Goal: Task Accomplishment & Management: Complete application form

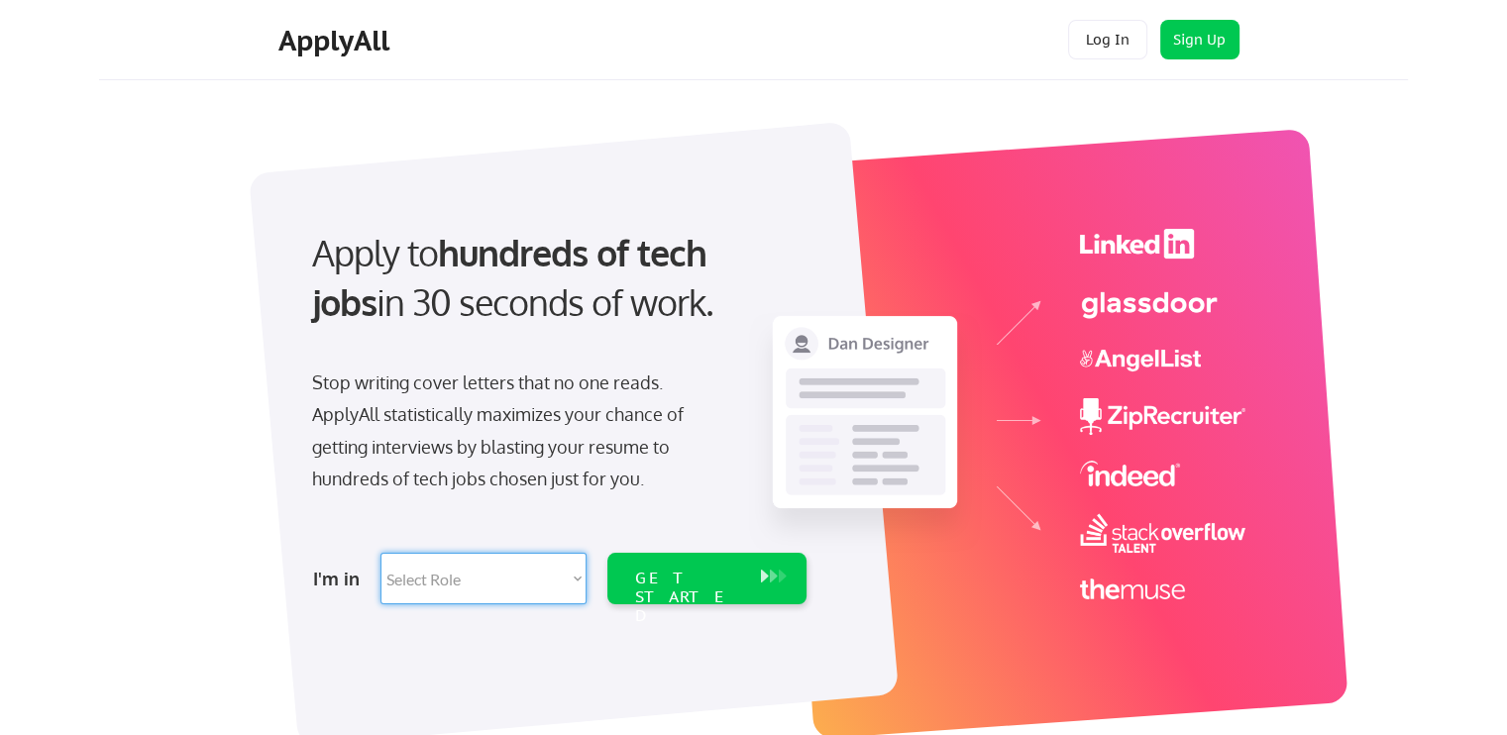
click at [445, 583] on select "Select Role Software Engineering Product Management Customer Success Sales UI/U…" at bounding box center [484, 579] width 206 height 52
select select ""it_security""
click at [381, 553] on select "Select Role Software Engineering Product Management Customer Success Sales UI/U…" at bounding box center [484, 579] width 206 height 52
select select ""it_security""
click at [710, 585] on div "GET STARTED" at bounding box center [688, 597] width 106 height 57
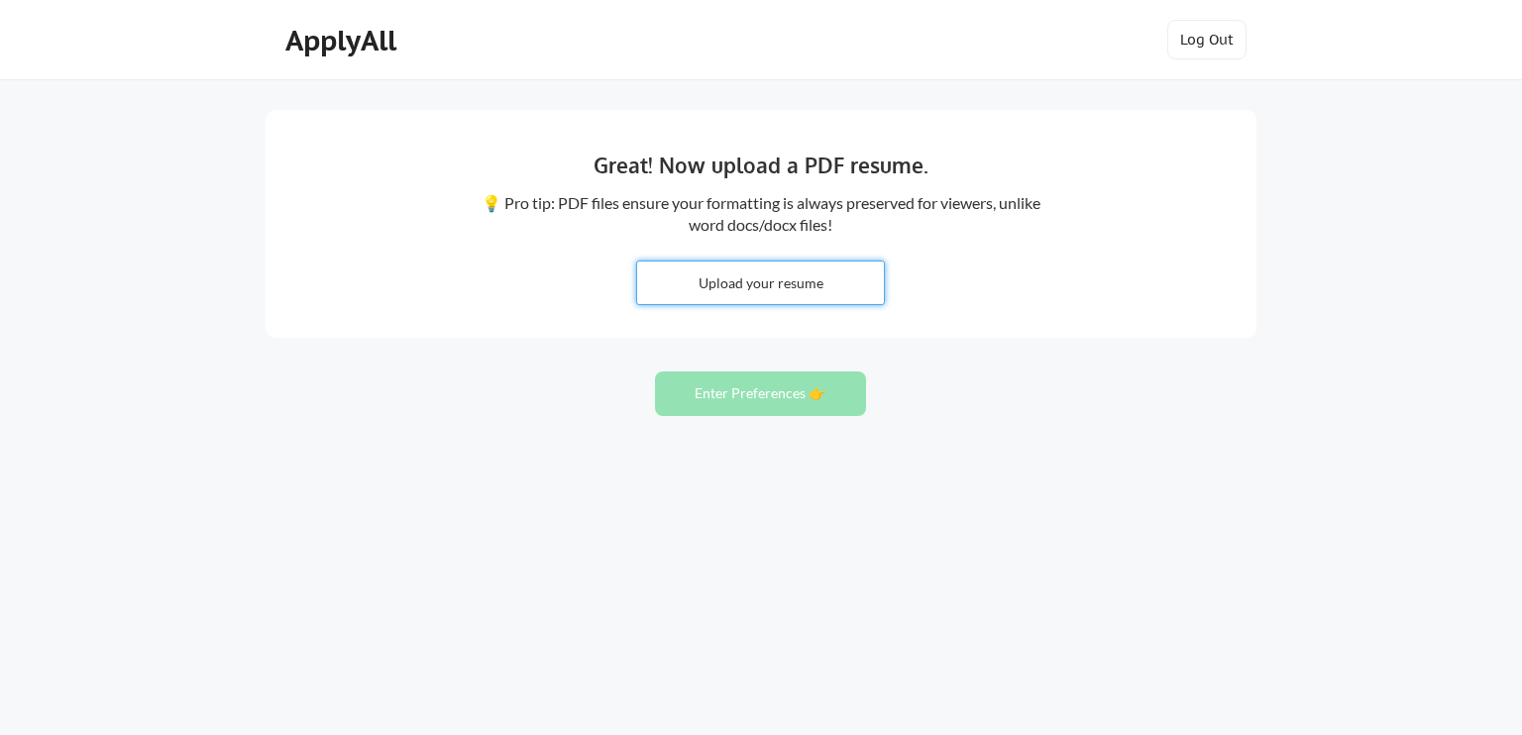
click at [775, 278] on input "file" at bounding box center [760, 283] width 247 height 43
type input "C:\fakepath\Ralph Cencebaugh Resume 2025.pdf"
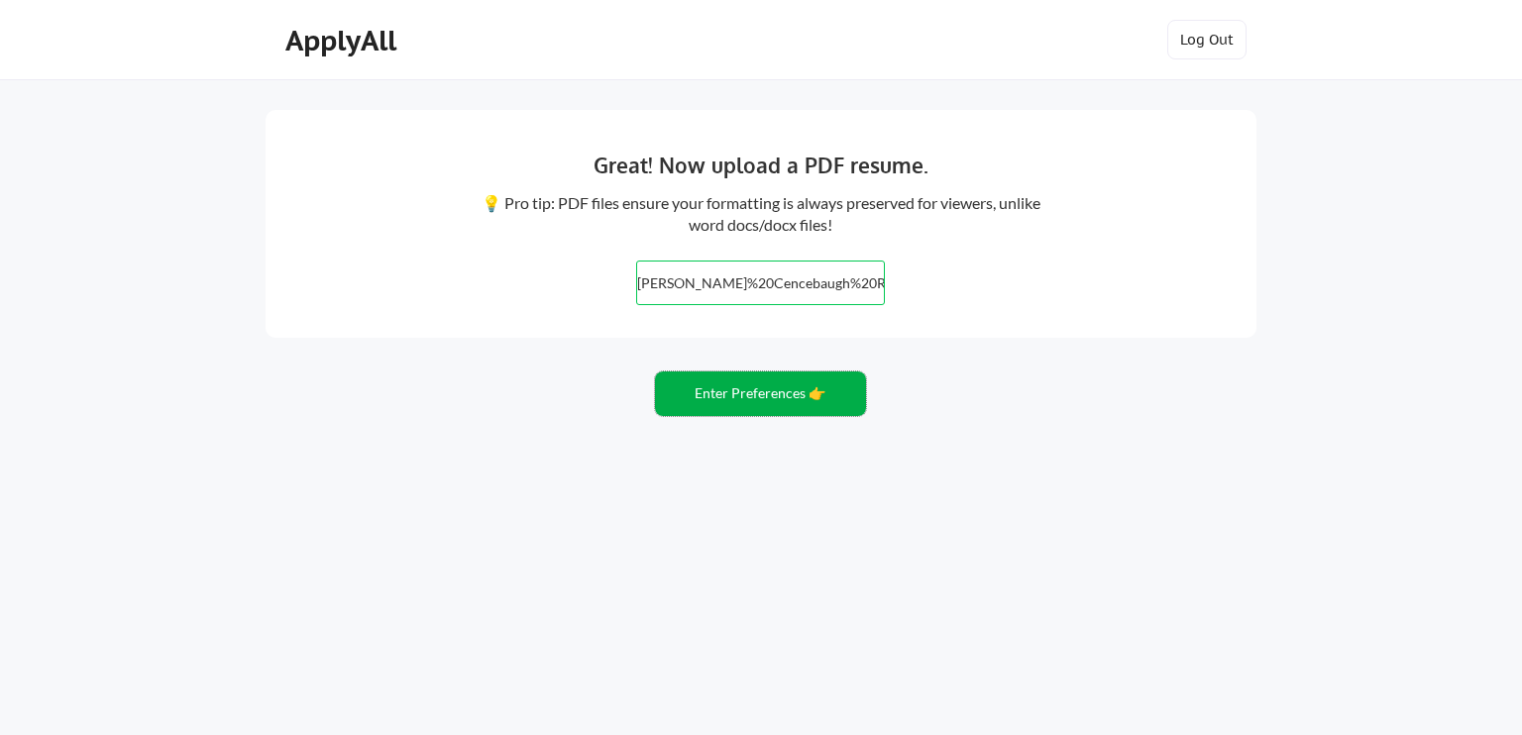
click at [762, 395] on button "Enter Preferences 👉" at bounding box center [760, 394] width 211 height 45
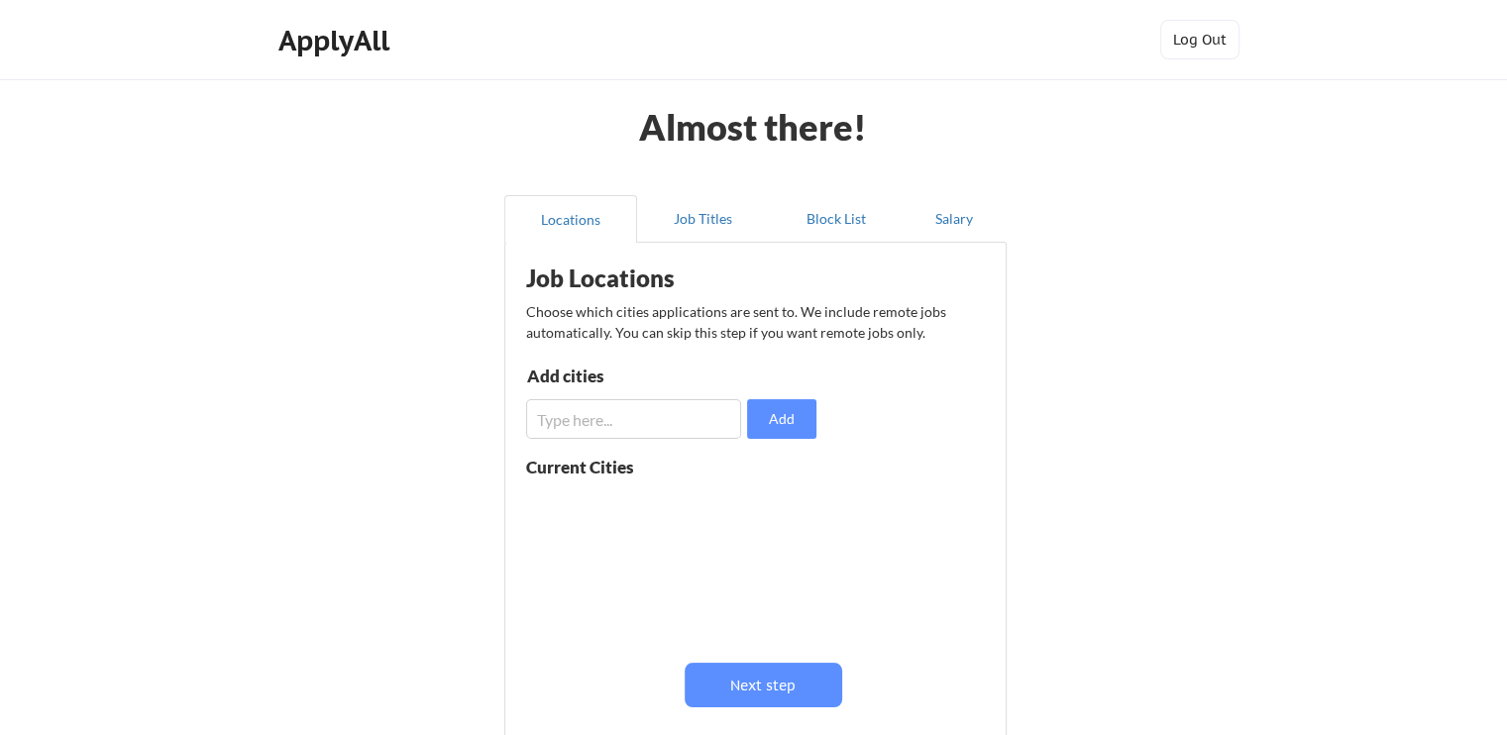
click at [567, 407] on input "input" at bounding box center [633, 419] width 215 height 40
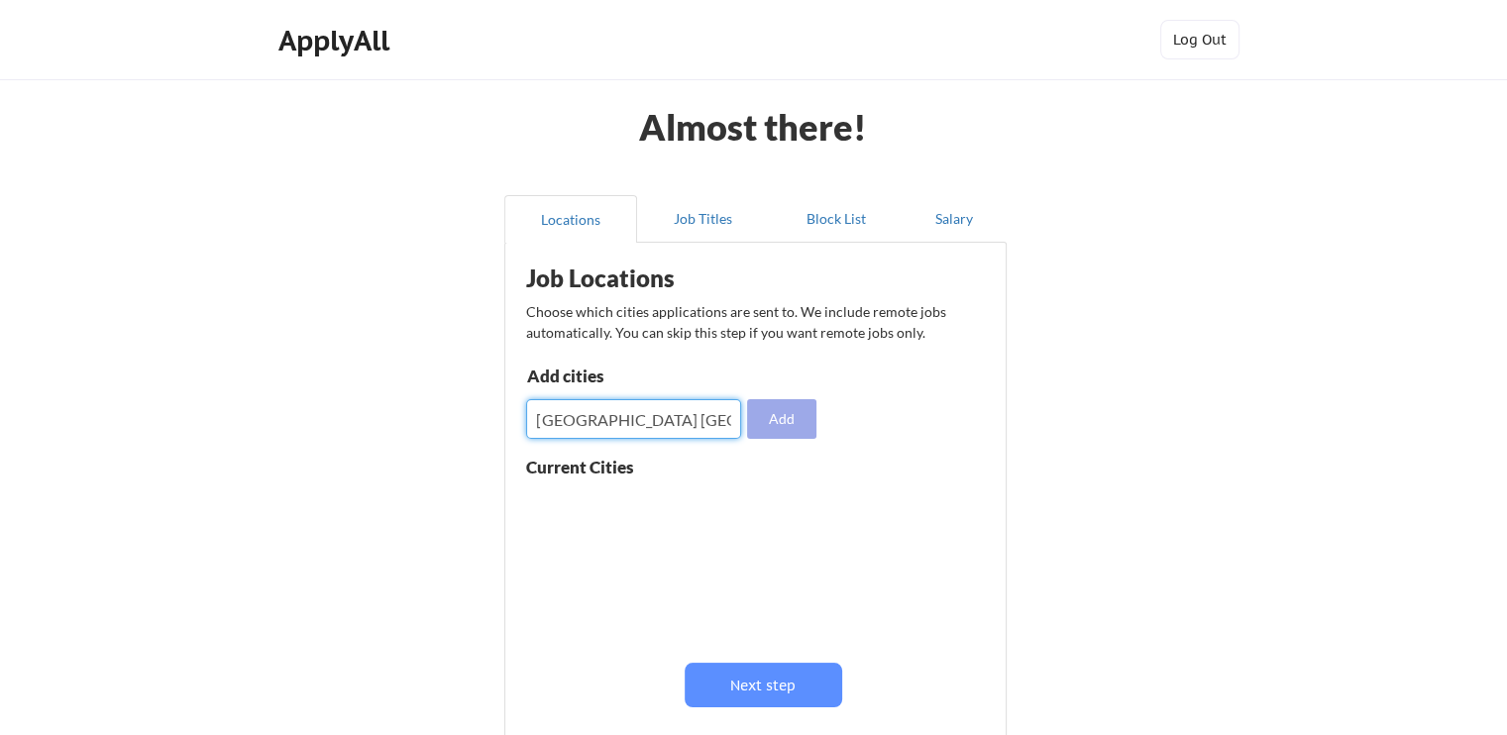
type input "[GEOGRAPHIC_DATA] [GEOGRAPHIC_DATA]"
click at [777, 420] on button "Add" at bounding box center [781, 419] width 69 height 40
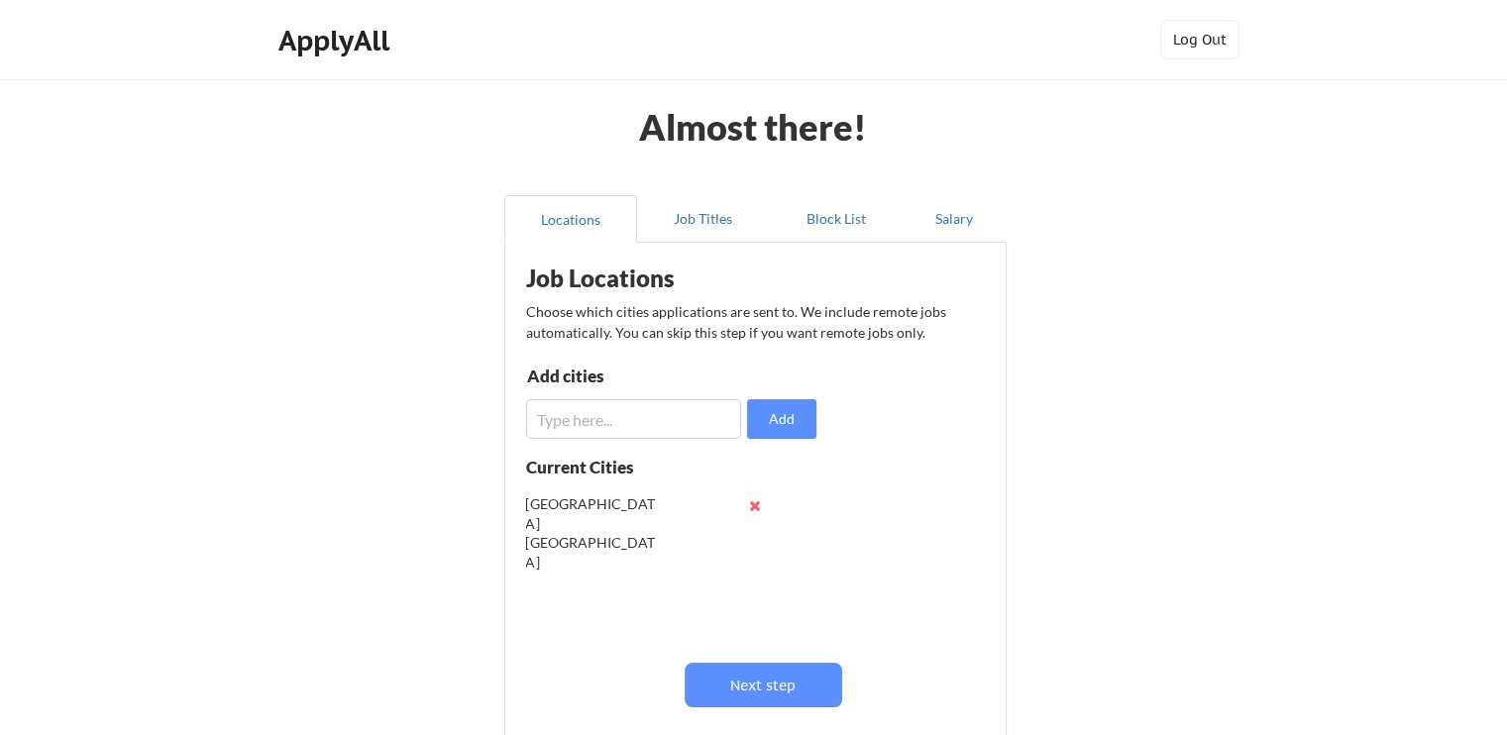
click at [556, 414] on input "input" at bounding box center [633, 419] width 215 height 40
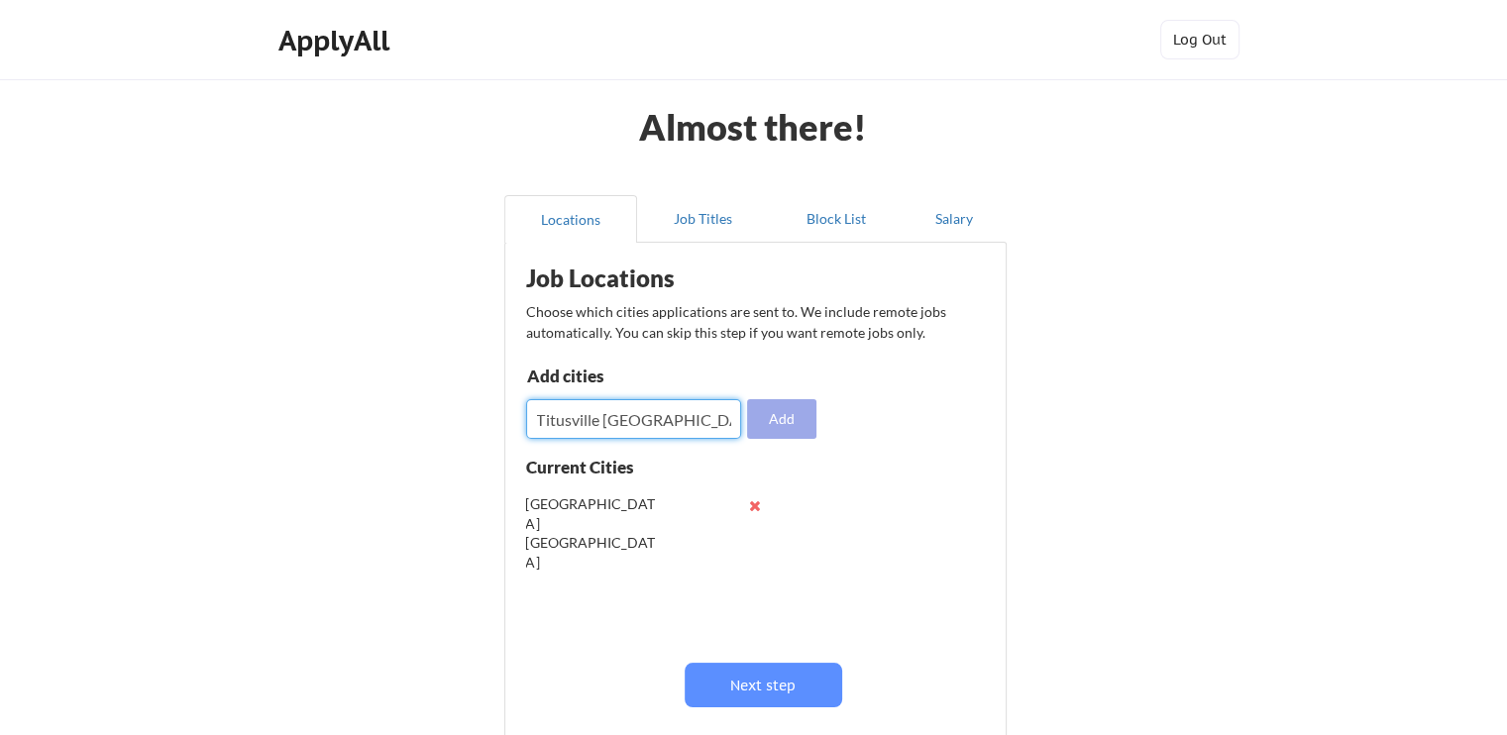
type input "Titusville FL"
click at [790, 419] on button "Add" at bounding box center [781, 419] width 69 height 40
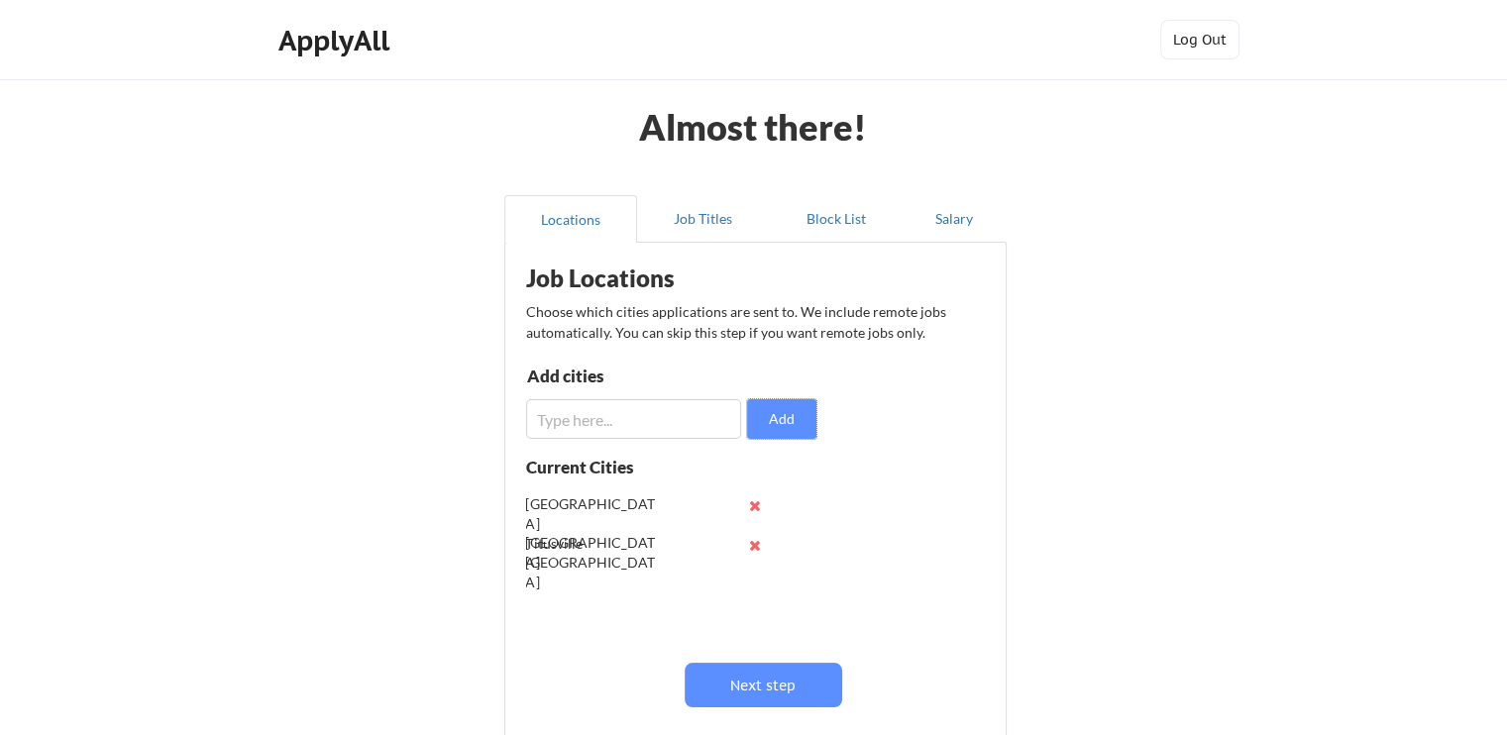
click at [549, 418] on input "input" at bounding box center [633, 419] width 215 height 40
paste input "Ormond Beach"
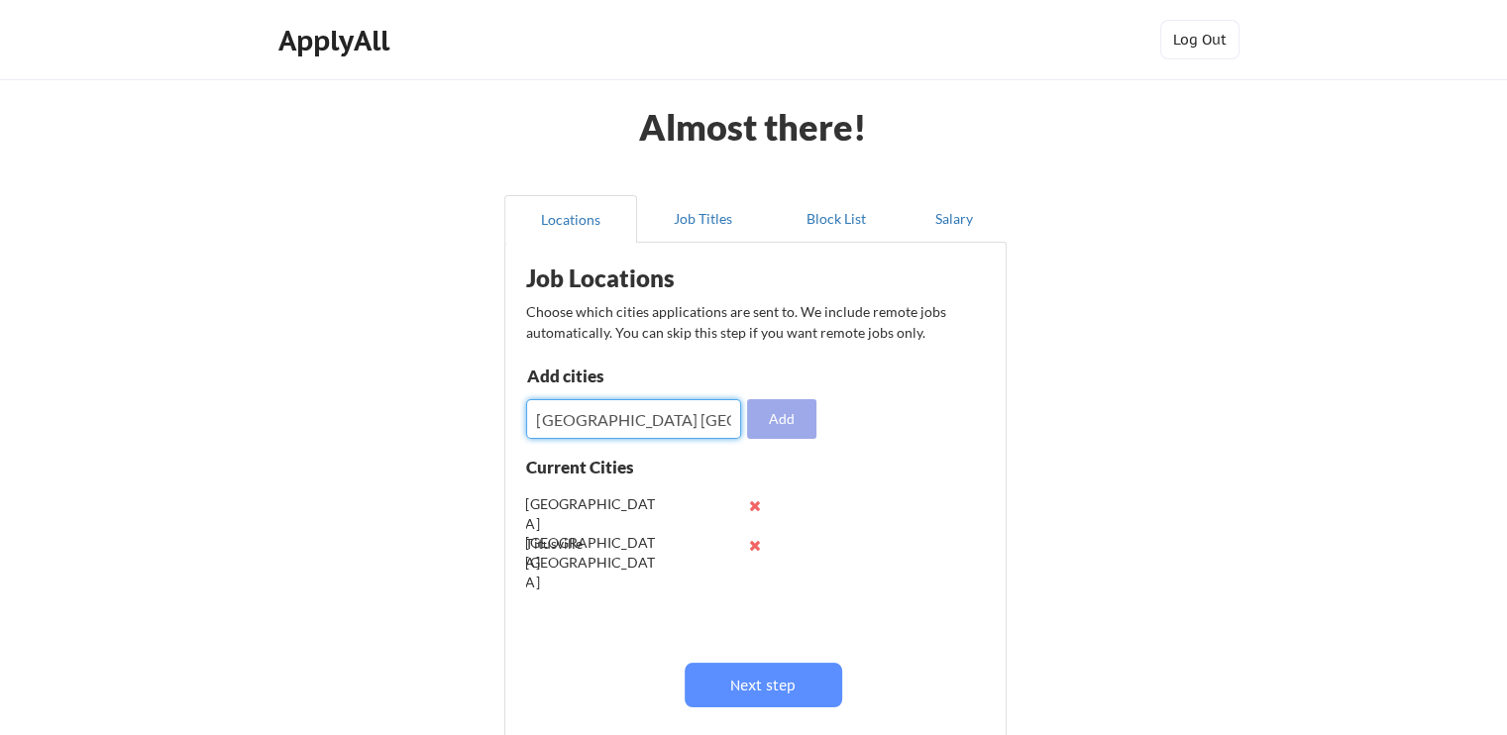
type input "Ormond Beach FL"
click at [790, 418] on button "Add" at bounding box center [781, 419] width 69 height 40
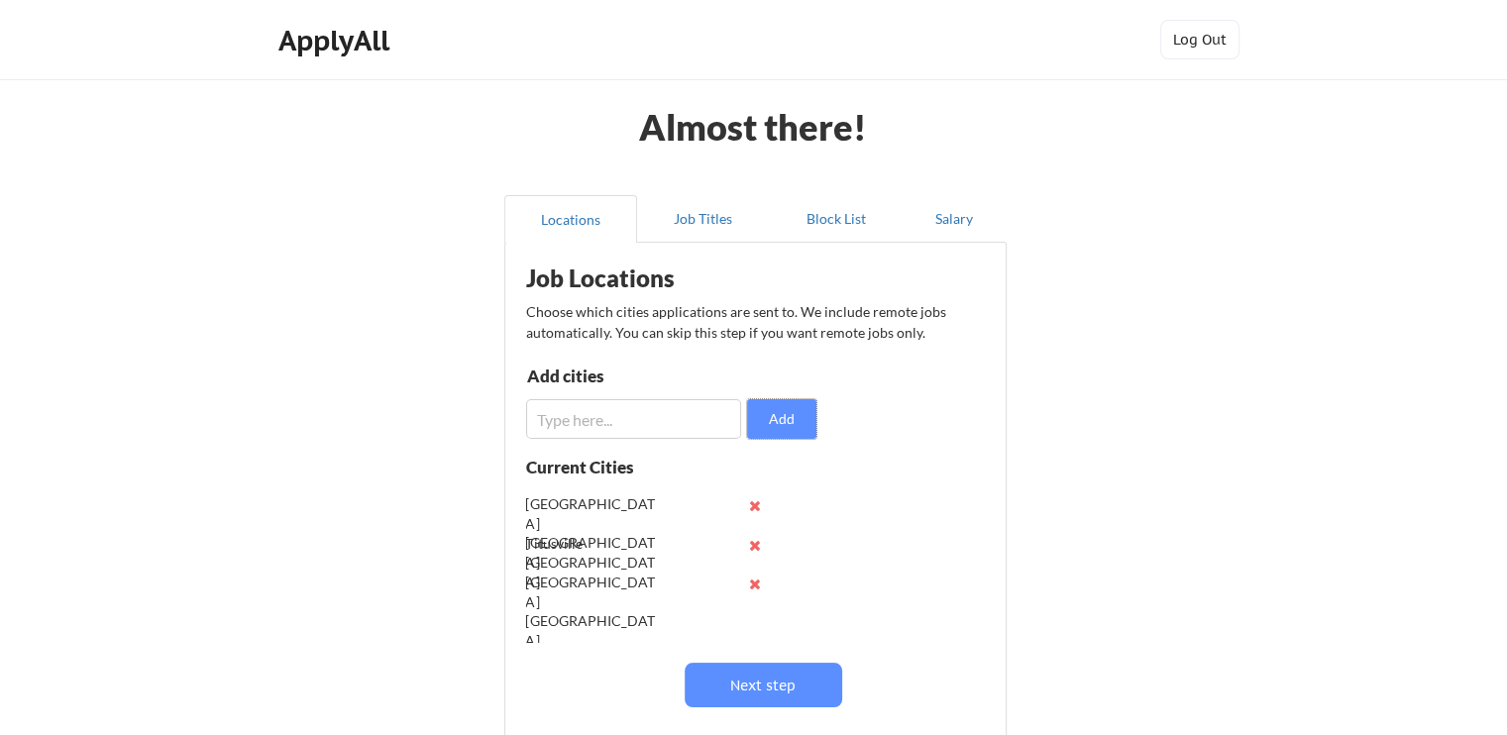
click at [587, 411] on input "input" at bounding box center [633, 419] width 215 height 40
type input "Deland FL"
click at [784, 422] on button "Add" at bounding box center [781, 419] width 69 height 40
click at [593, 411] on input "input" at bounding box center [633, 419] width 215 height 40
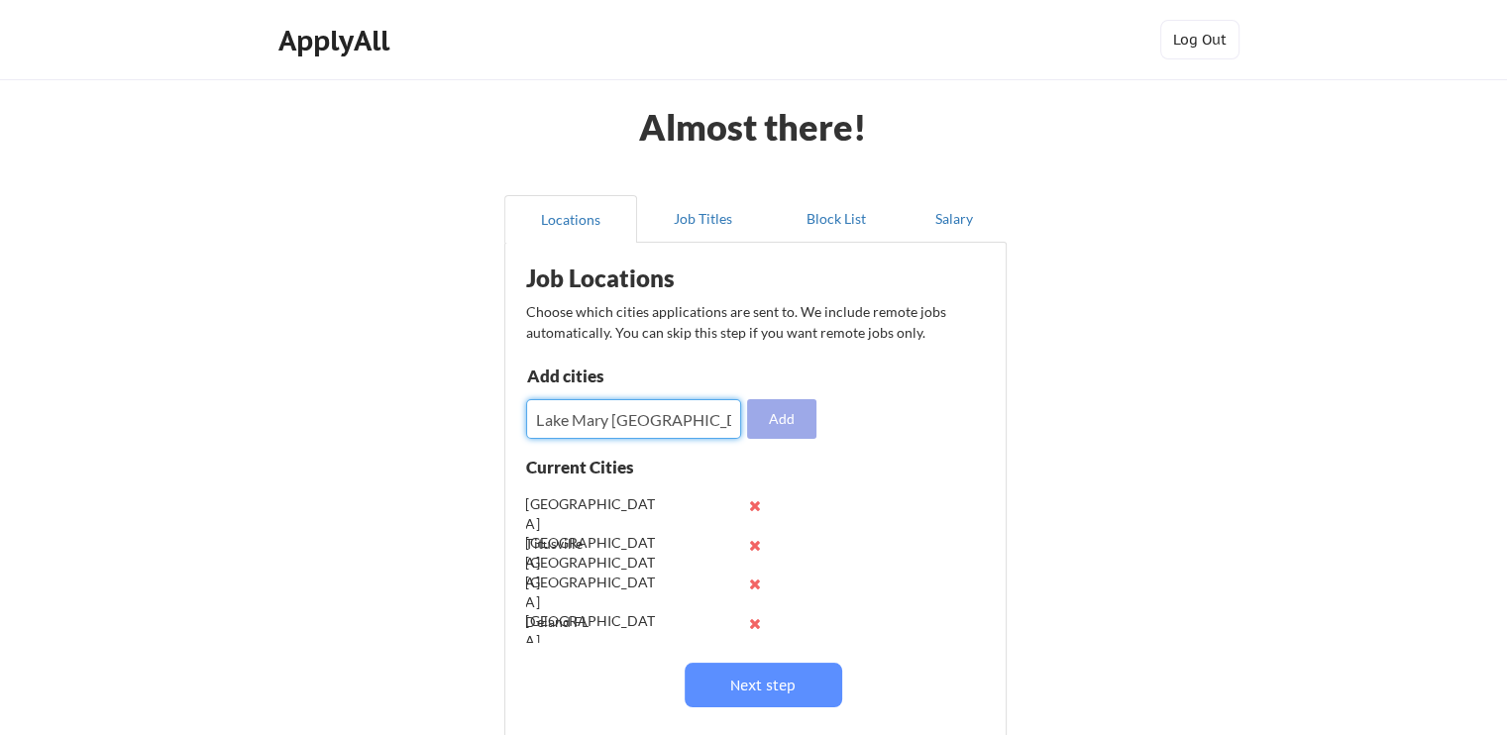
type input "Lake Mary FL"
click at [790, 420] on button "Add" at bounding box center [781, 419] width 69 height 40
click at [794, 420] on button "Add" at bounding box center [781, 419] width 69 height 40
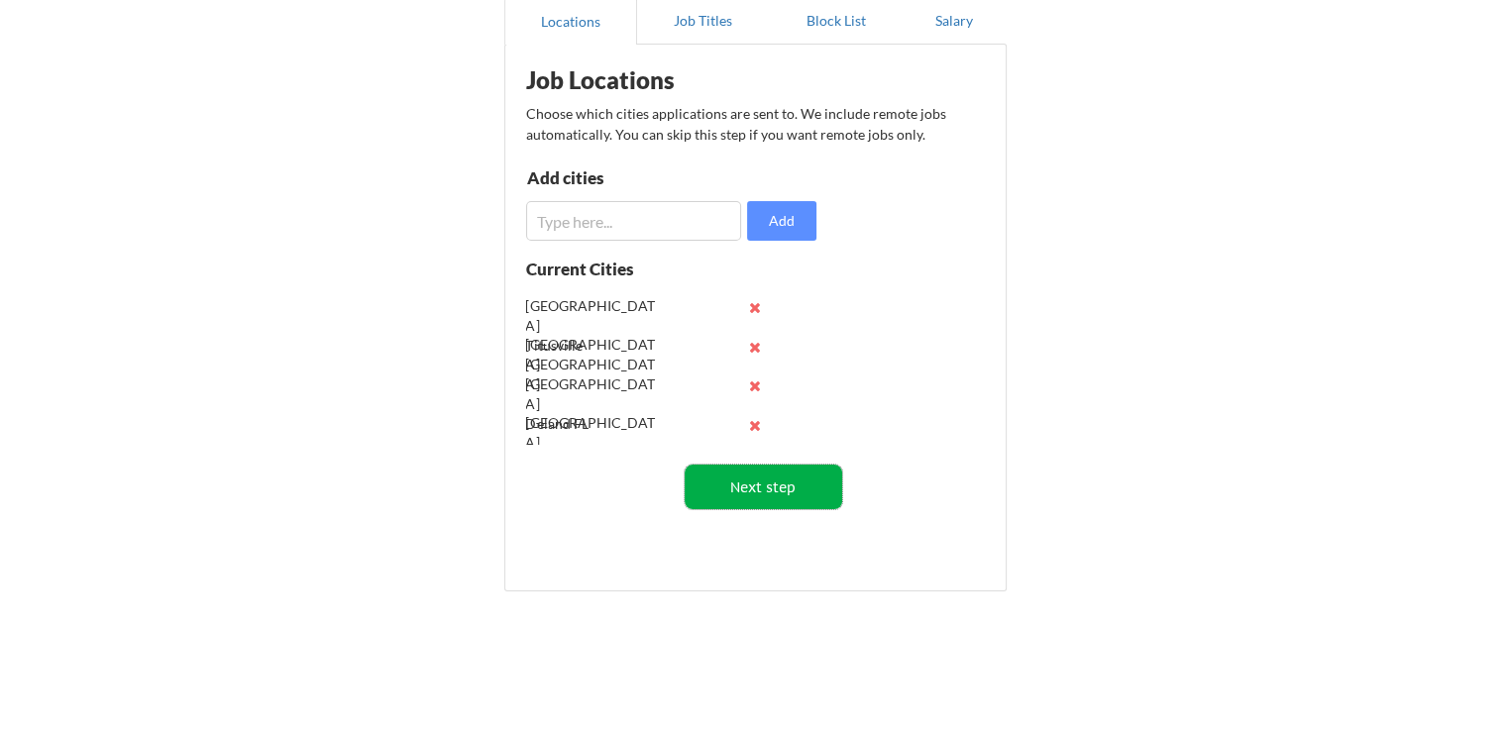
click at [766, 492] on button "Next step" at bounding box center [764, 487] width 158 height 45
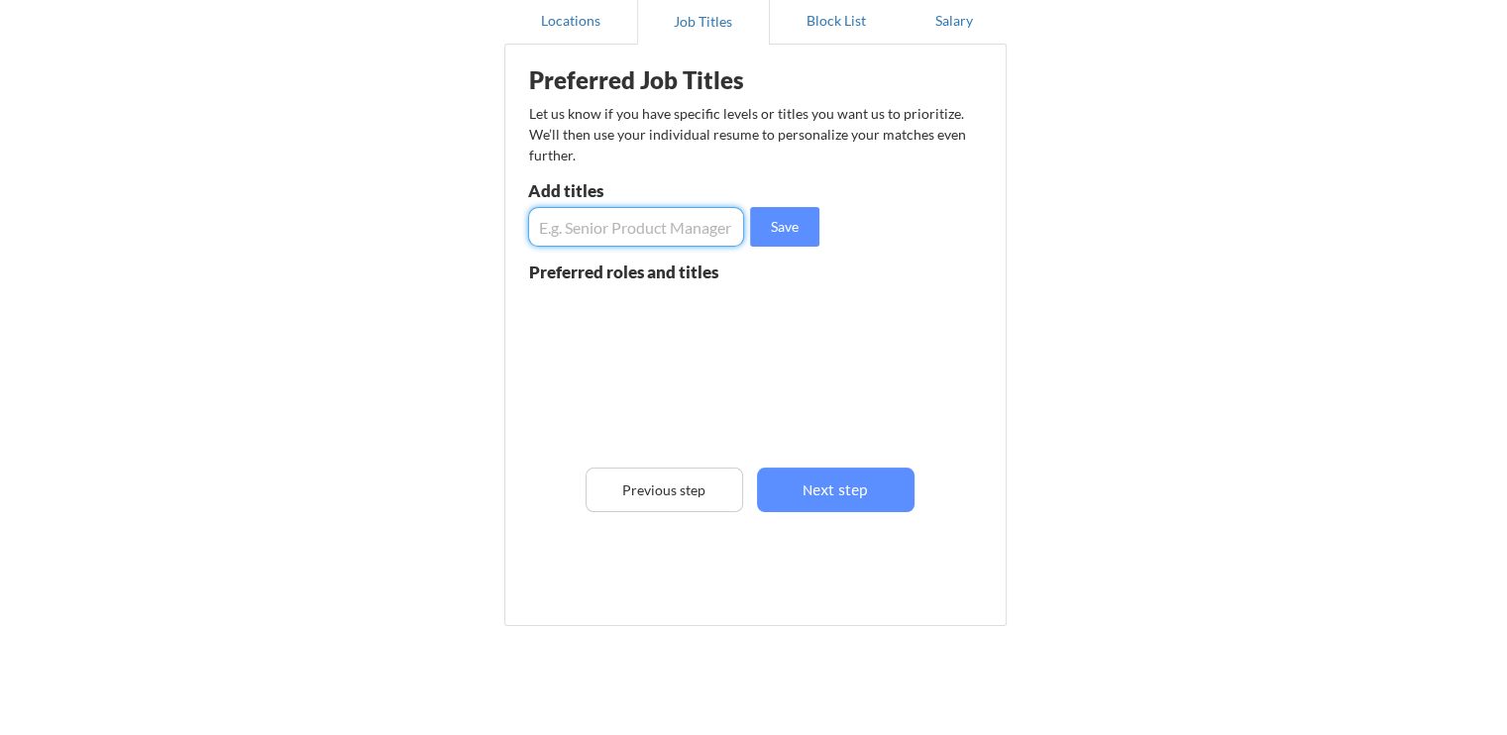
click at [578, 226] on input "input" at bounding box center [636, 227] width 216 height 40
paste input "Senior Solution Specialist"
type input "Senior Solution Specialist"
click at [770, 228] on button "Save" at bounding box center [784, 227] width 69 height 40
click at [554, 225] on input "input" at bounding box center [636, 227] width 216 height 40
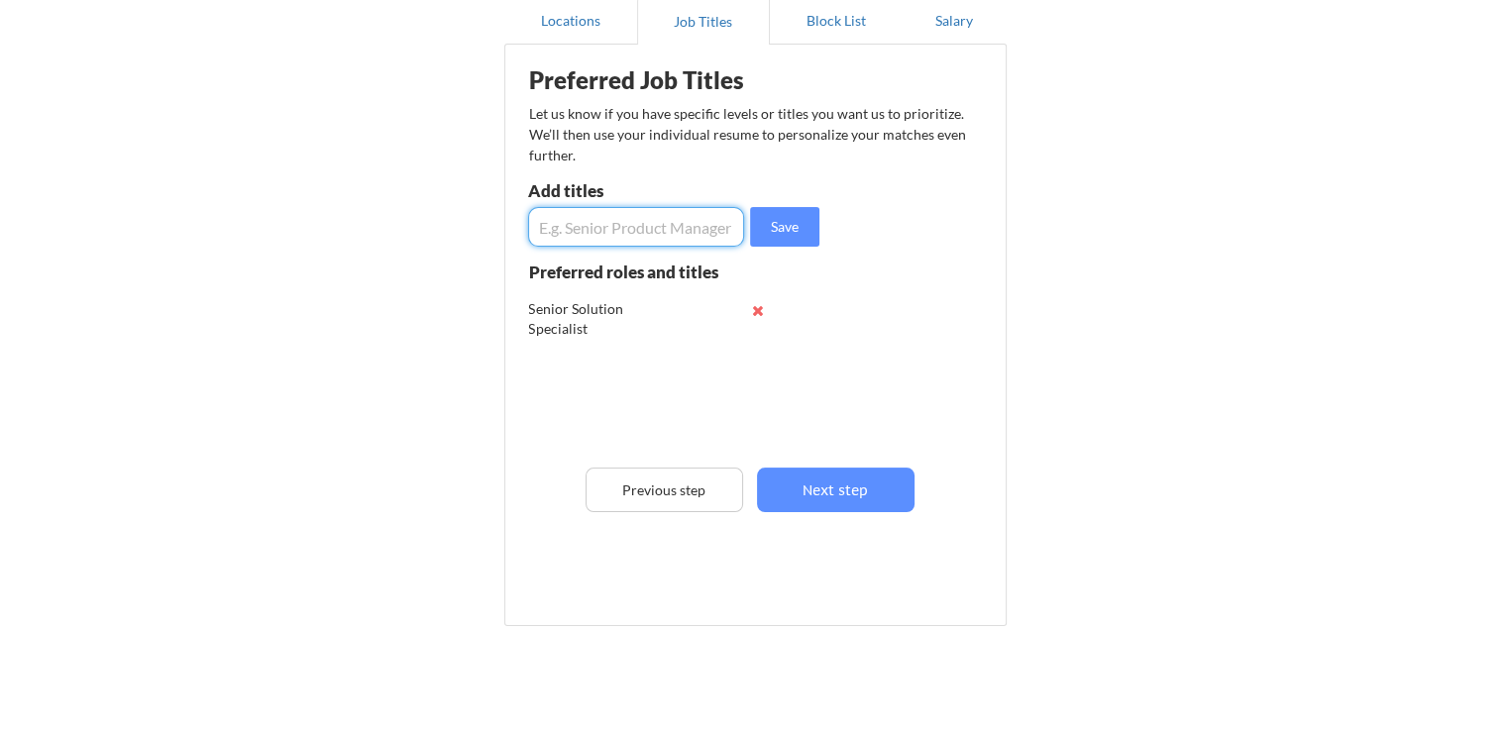
paste input "Senior IT Support Specialist"
type input "Senior IT Support Specialist"
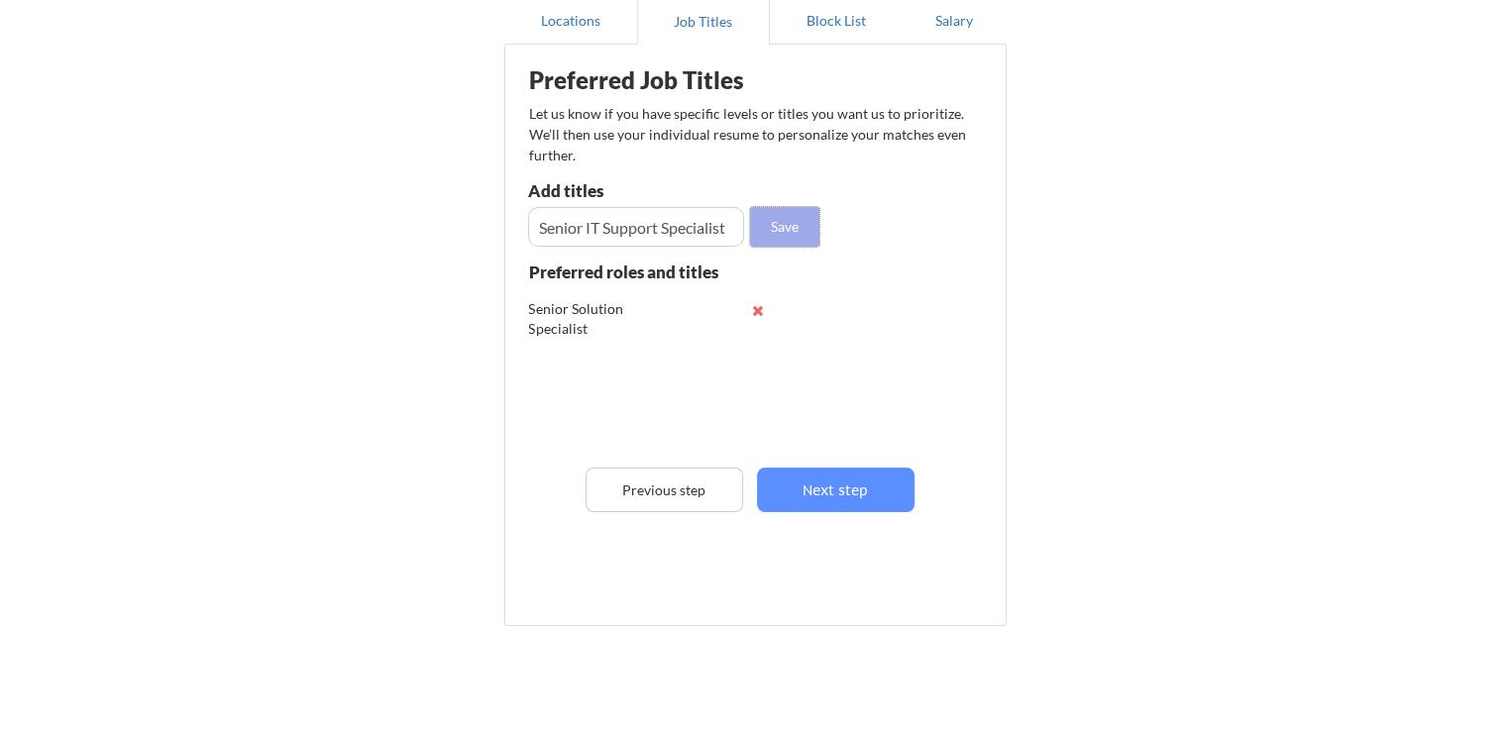
click at [789, 227] on button "Save" at bounding box center [784, 227] width 69 height 40
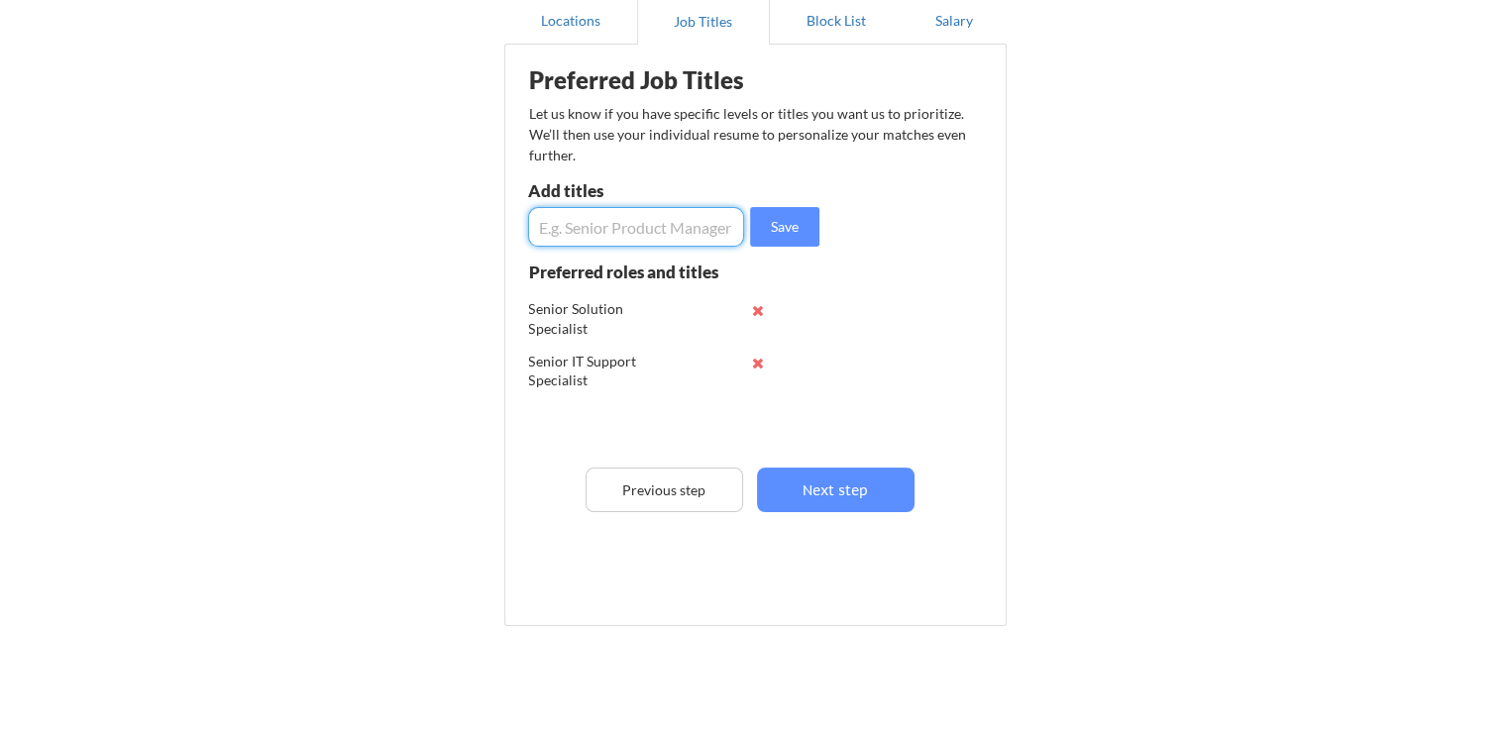
click at [569, 231] on input "input" at bounding box center [636, 227] width 216 height 40
paste input "Network Administrator"
type input "Network Administrator"
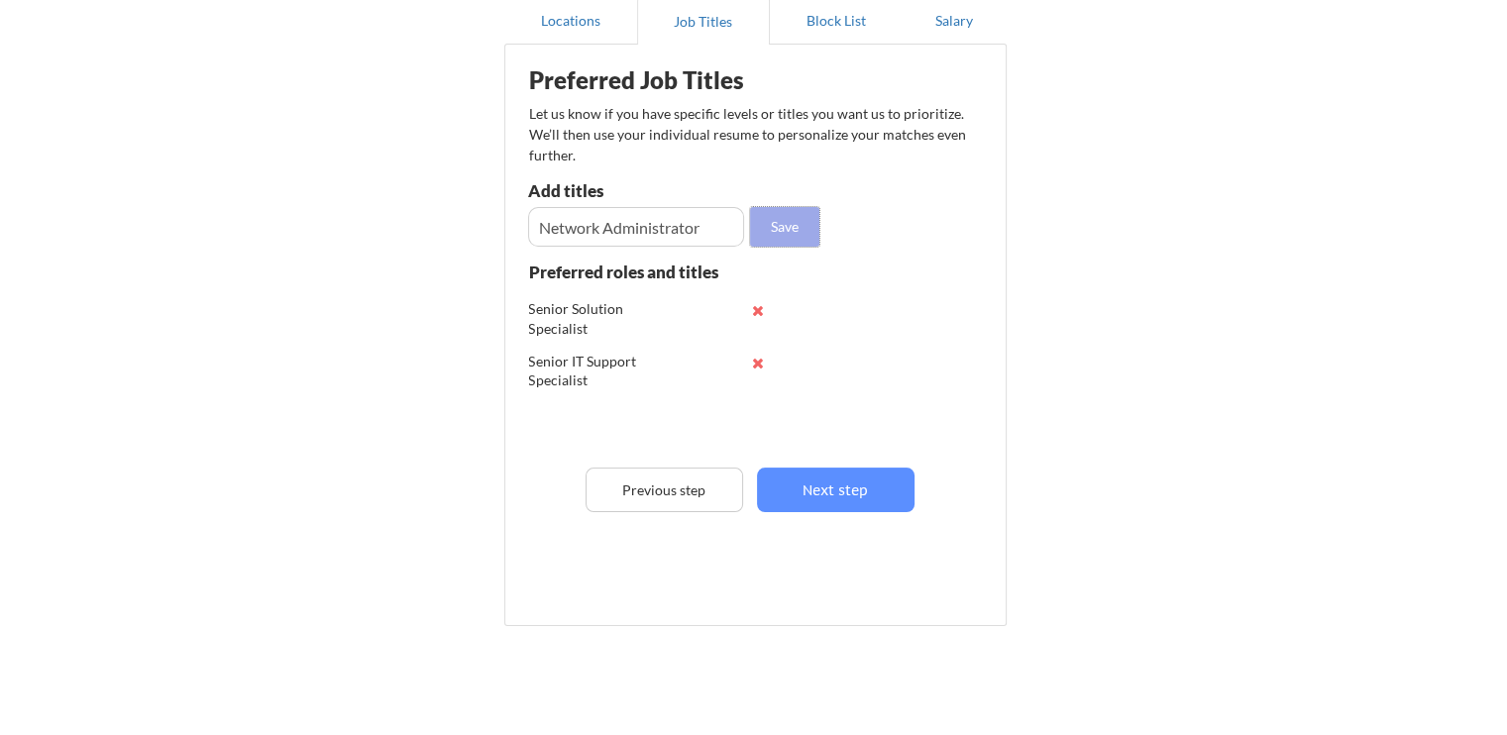
click at [792, 216] on button "Save" at bounding box center [784, 227] width 69 height 40
click at [570, 219] on input "input" at bounding box center [636, 227] width 216 height 40
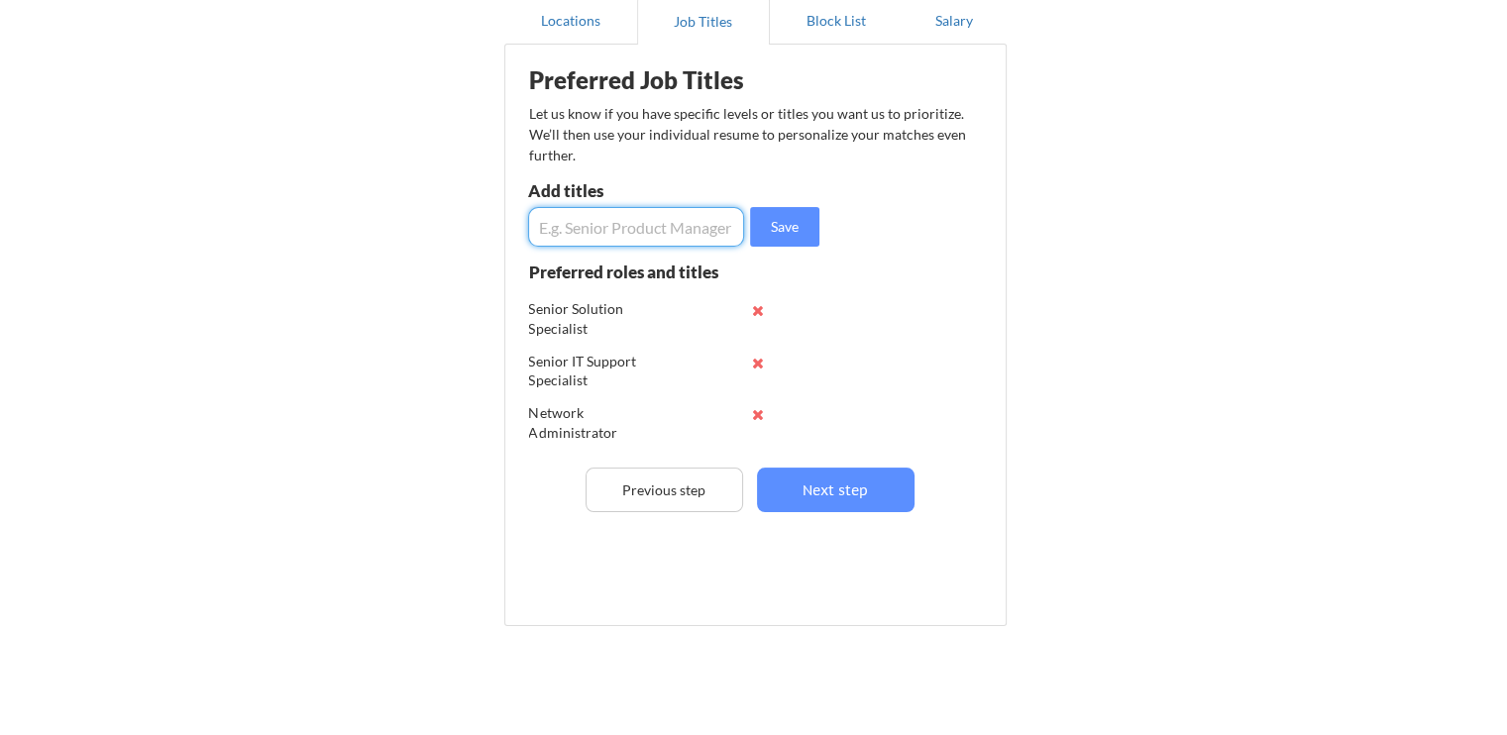
paste input "Helpdesk"
type input "Helpdesk"
click at [787, 222] on button "Save" at bounding box center [784, 227] width 69 height 40
click at [583, 227] on input "input" at bounding box center [636, 227] width 216 height 40
paste input "IT Service Management"
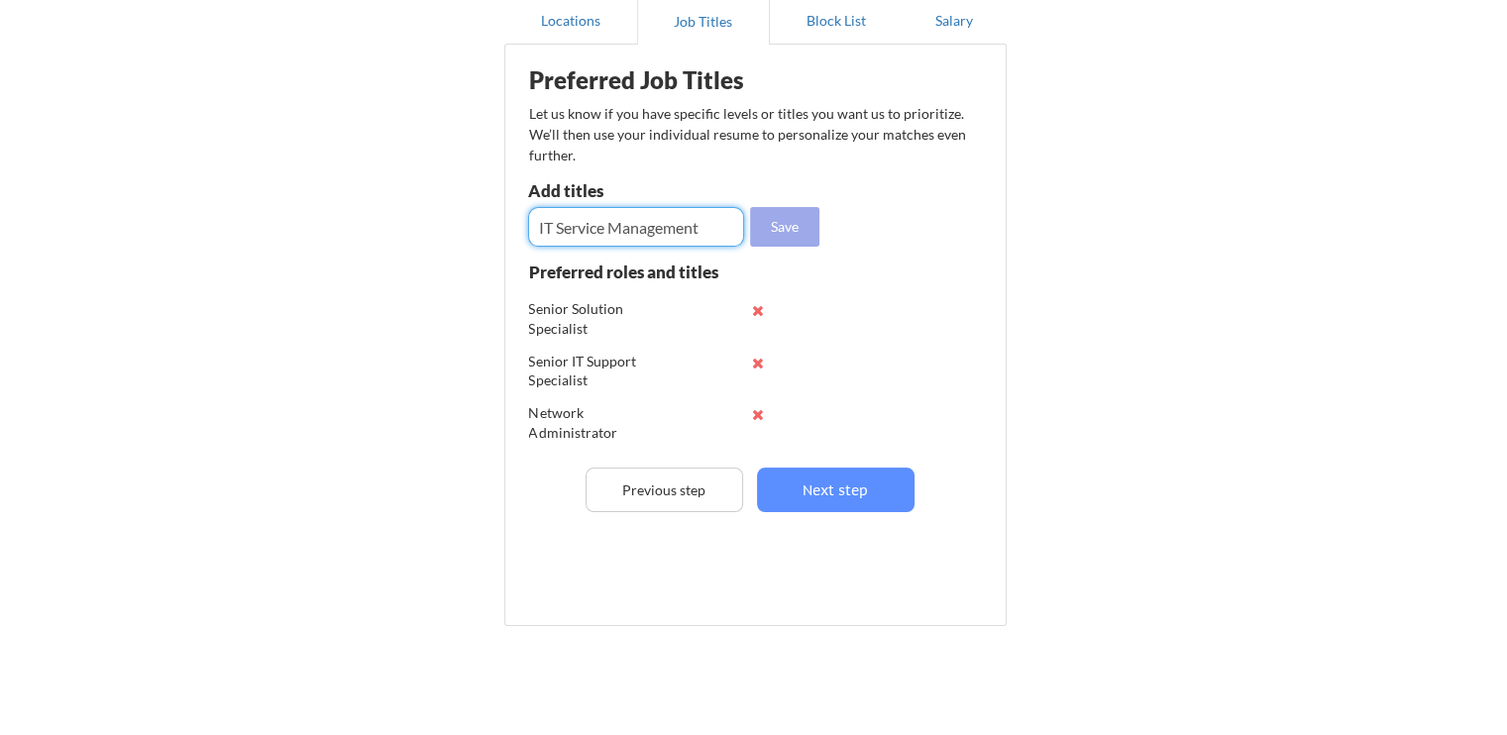
type input "IT Service Management"
click at [785, 221] on button "Save" at bounding box center [784, 227] width 69 height 40
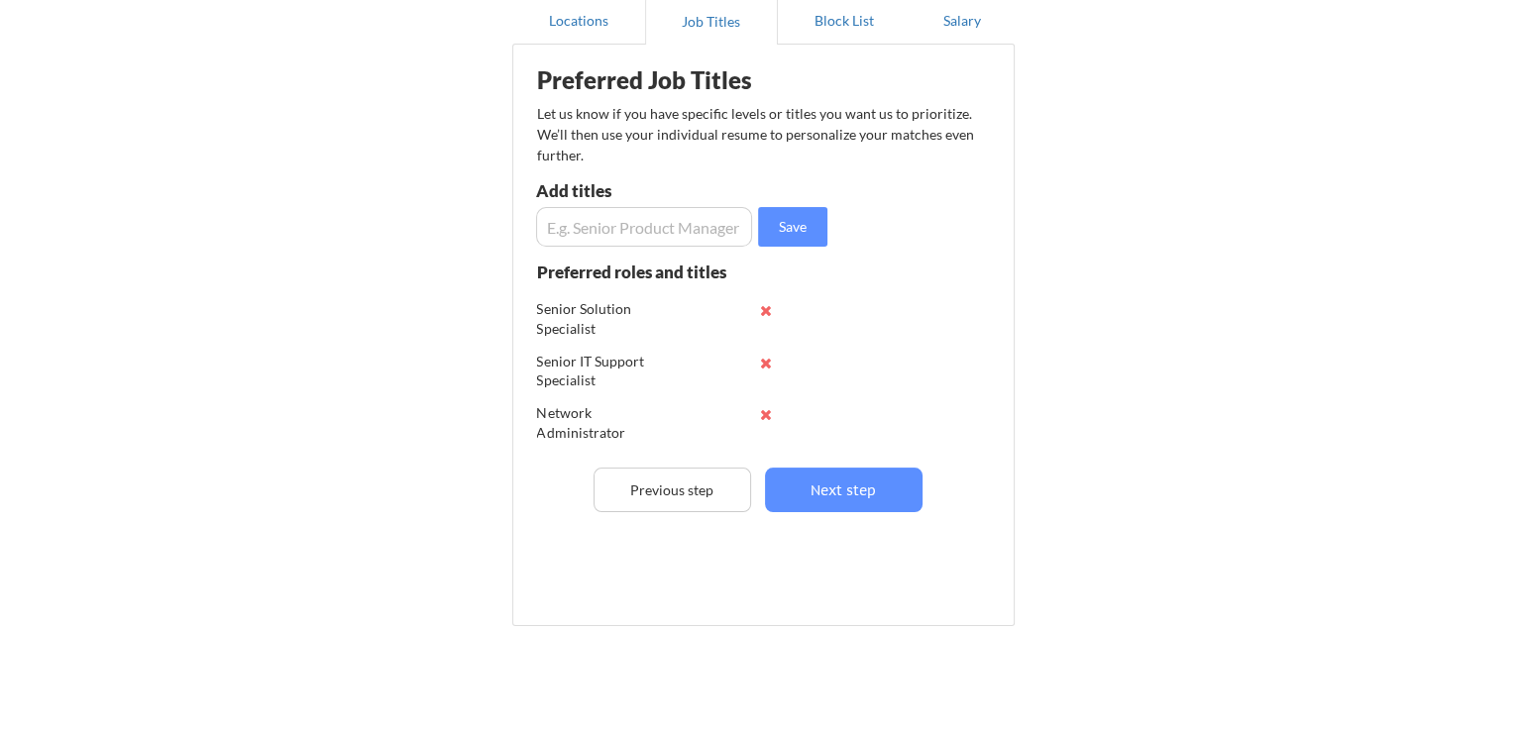
scroll to position [130, 0]
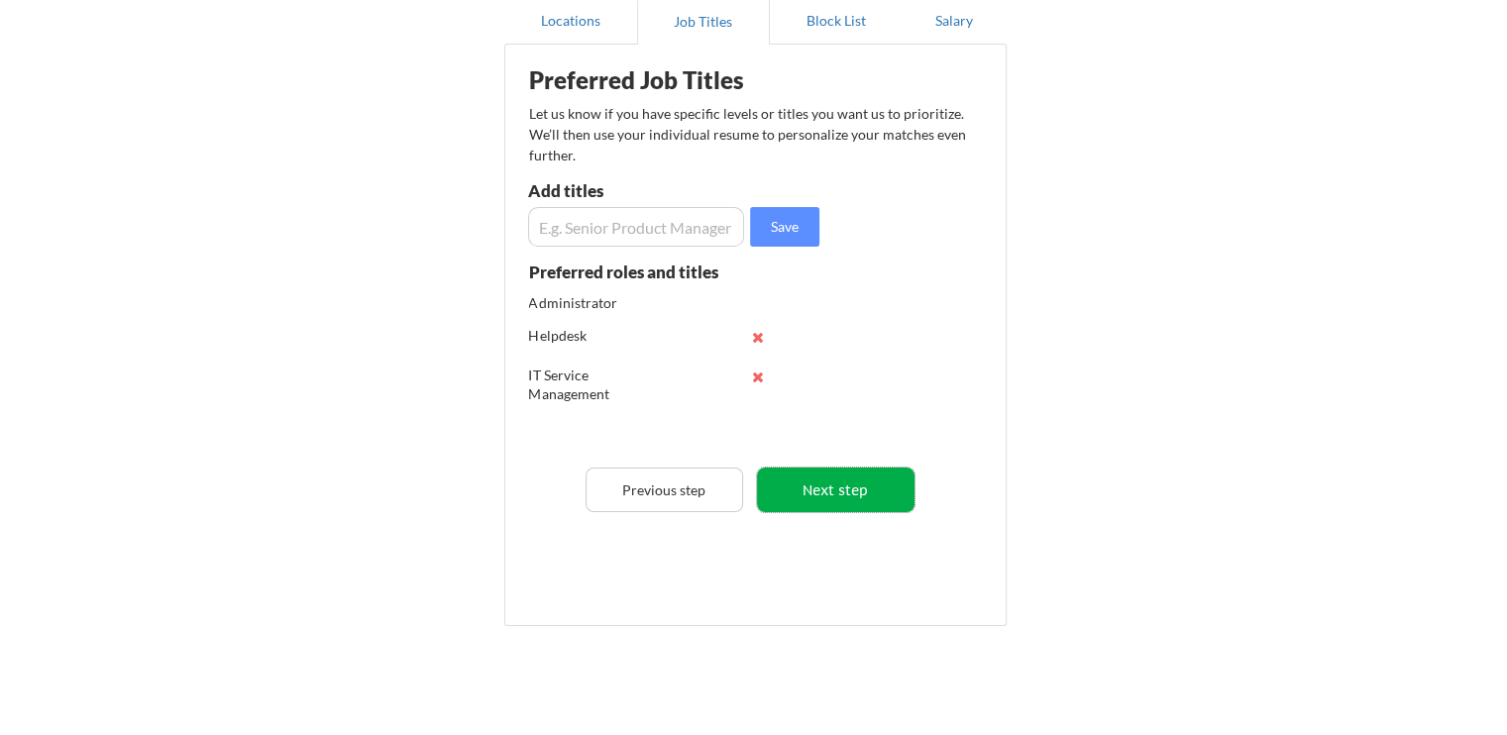
click at [863, 495] on button "Next step" at bounding box center [836, 490] width 158 height 45
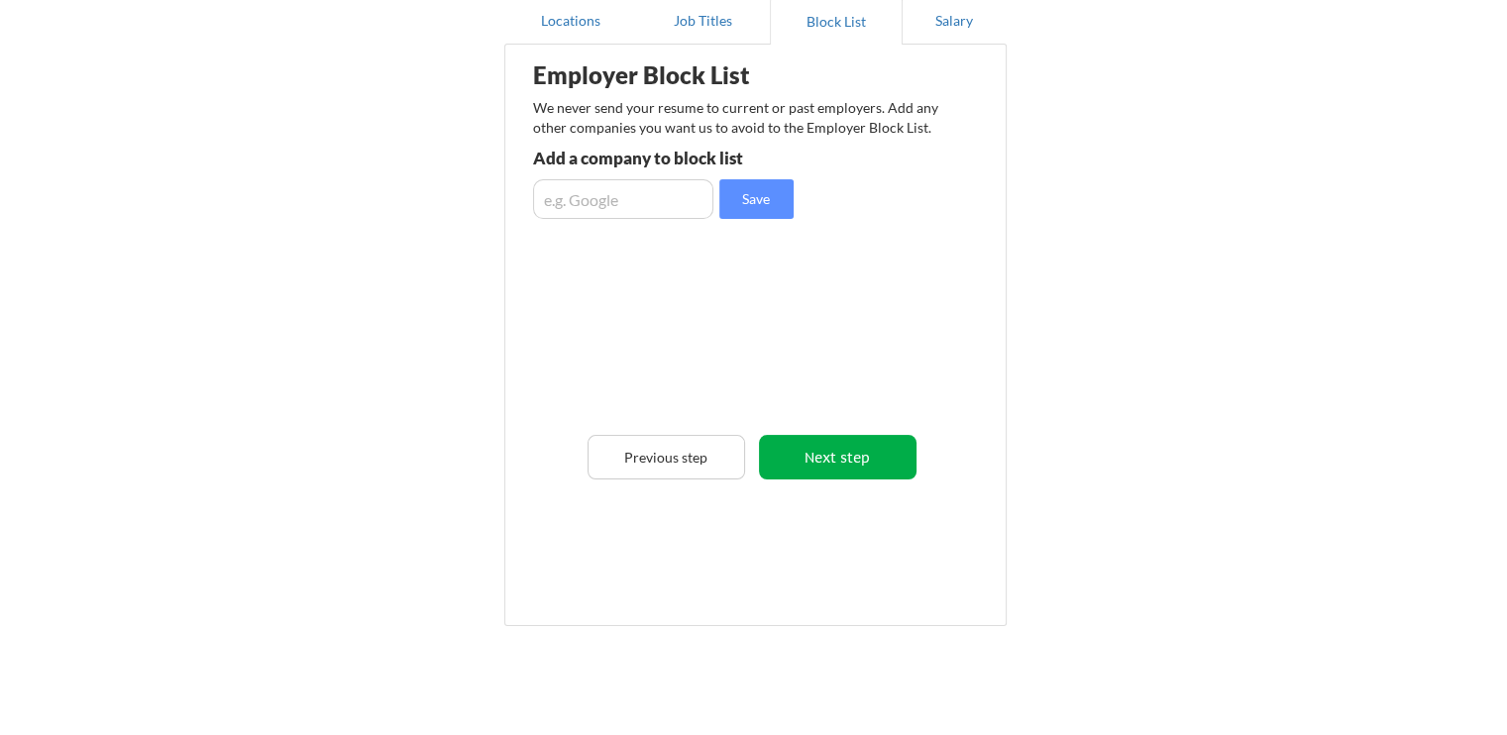
click at [850, 452] on button "Next step" at bounding box center [838, 457] width 158 height 45
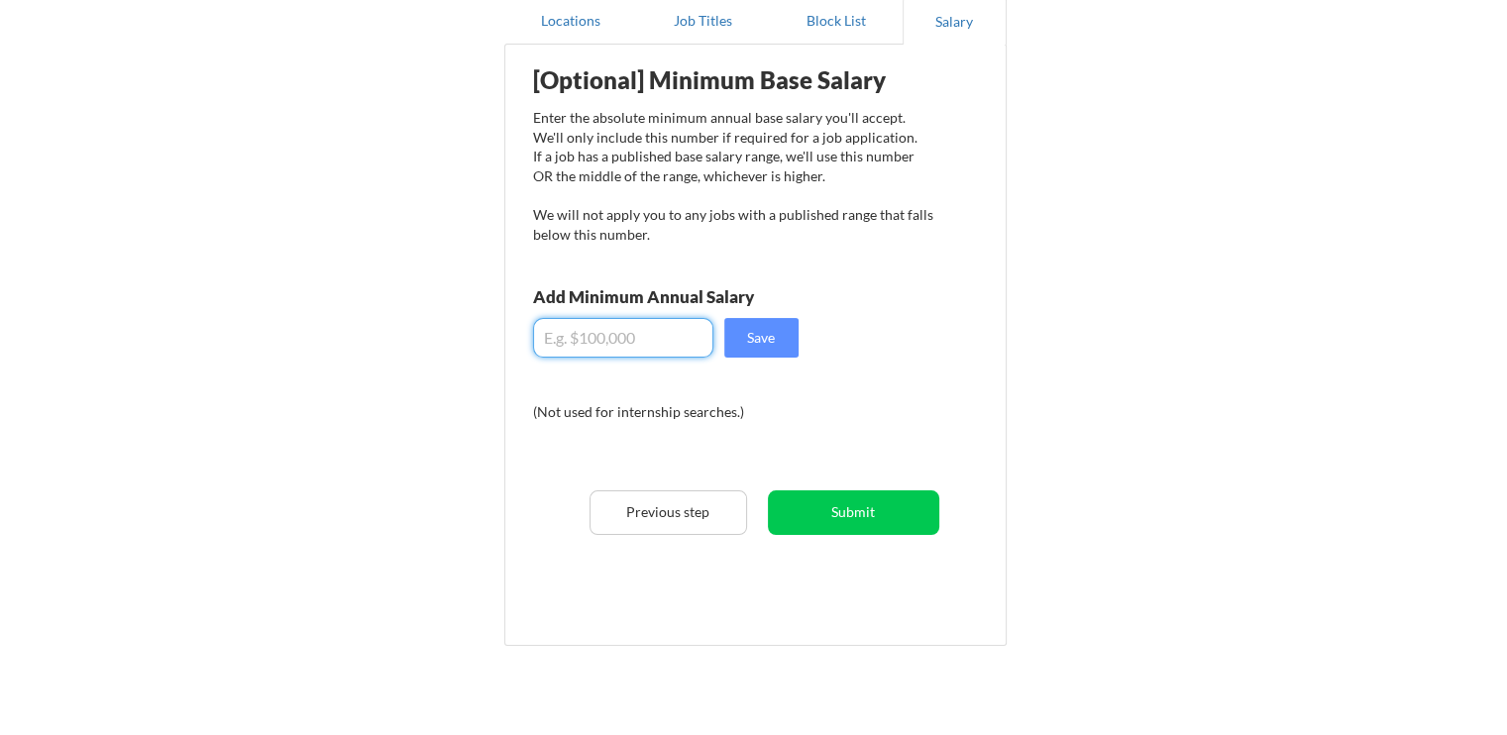
click at [602, 340] on input "input" at bounding box center [623, 338] width 180 height 40
type input "$65,000"
click at [773, 330] on button "Save" at bounding box center [761, 338] width 74 height 40
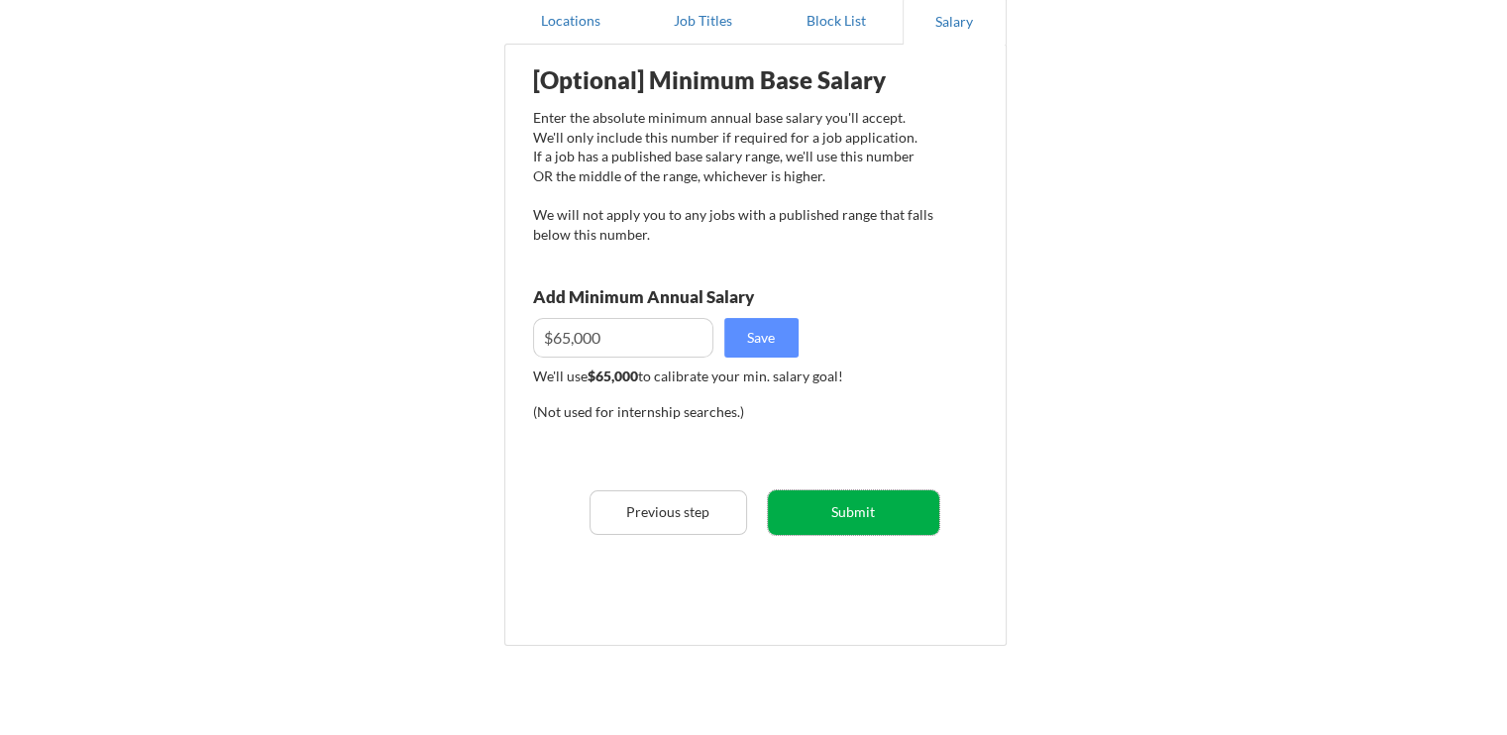
click at [883, 520] on button "Submit" at bounding box center [853, 513] width 171 height 45
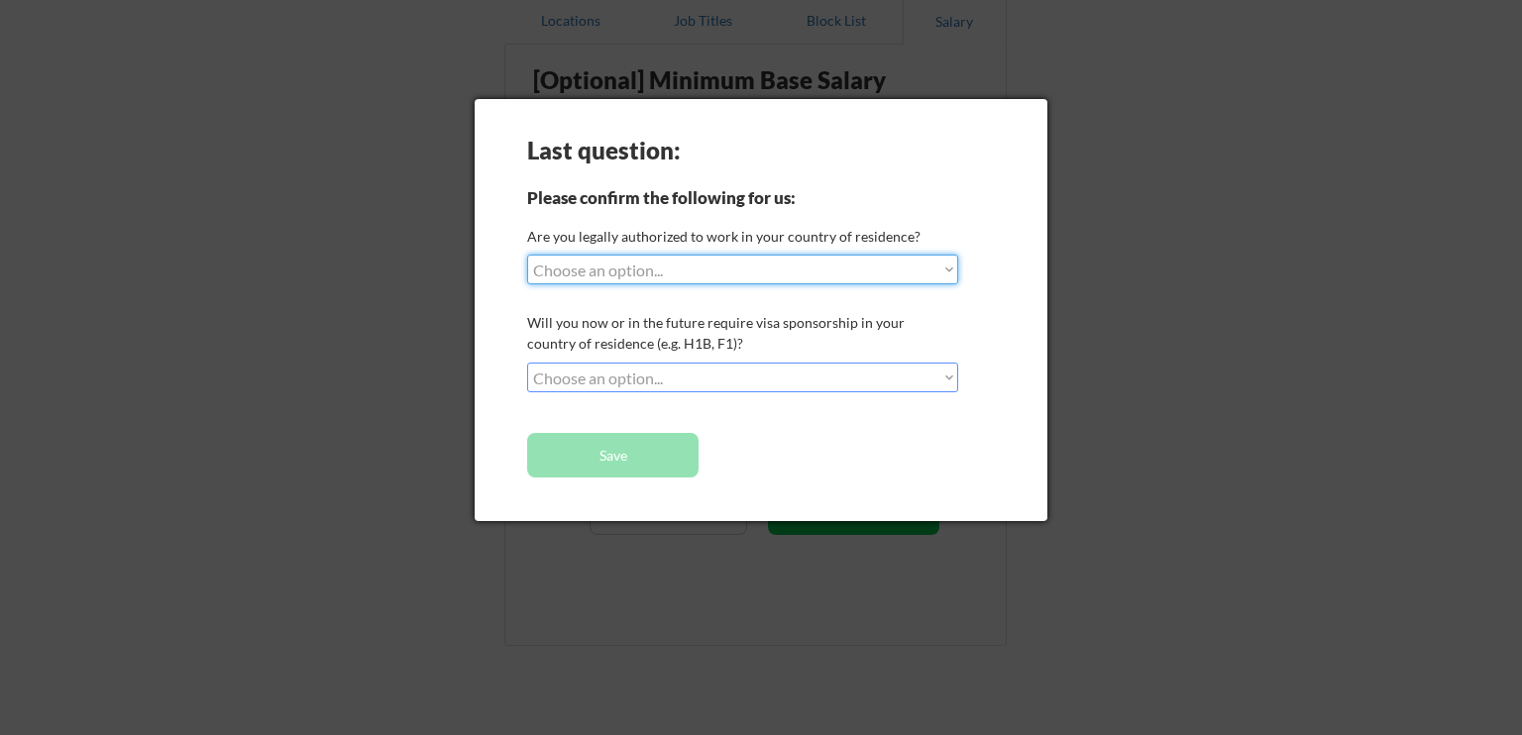
click at [626, 270] on select "Choose an option... Yes, I am a US Citizen Yes, I am a Canadian Citizen Yes, I …" at bounding box center [742, 270] width 431 height 30
select select ""yes__i_am_a_us_citizen""
click at [527, 255] on select "Choose an option... Yes, I am a US Citizen Yes, I am a Canadian Citizen Yes, I …" at bounding box center [742, 270] width 431 height 30
click at [667, 380] on select "Choose an option... No, I will not need sponsorship Yes, I will need sponsorship" at bounding box center [742, 378] width 431 height 30
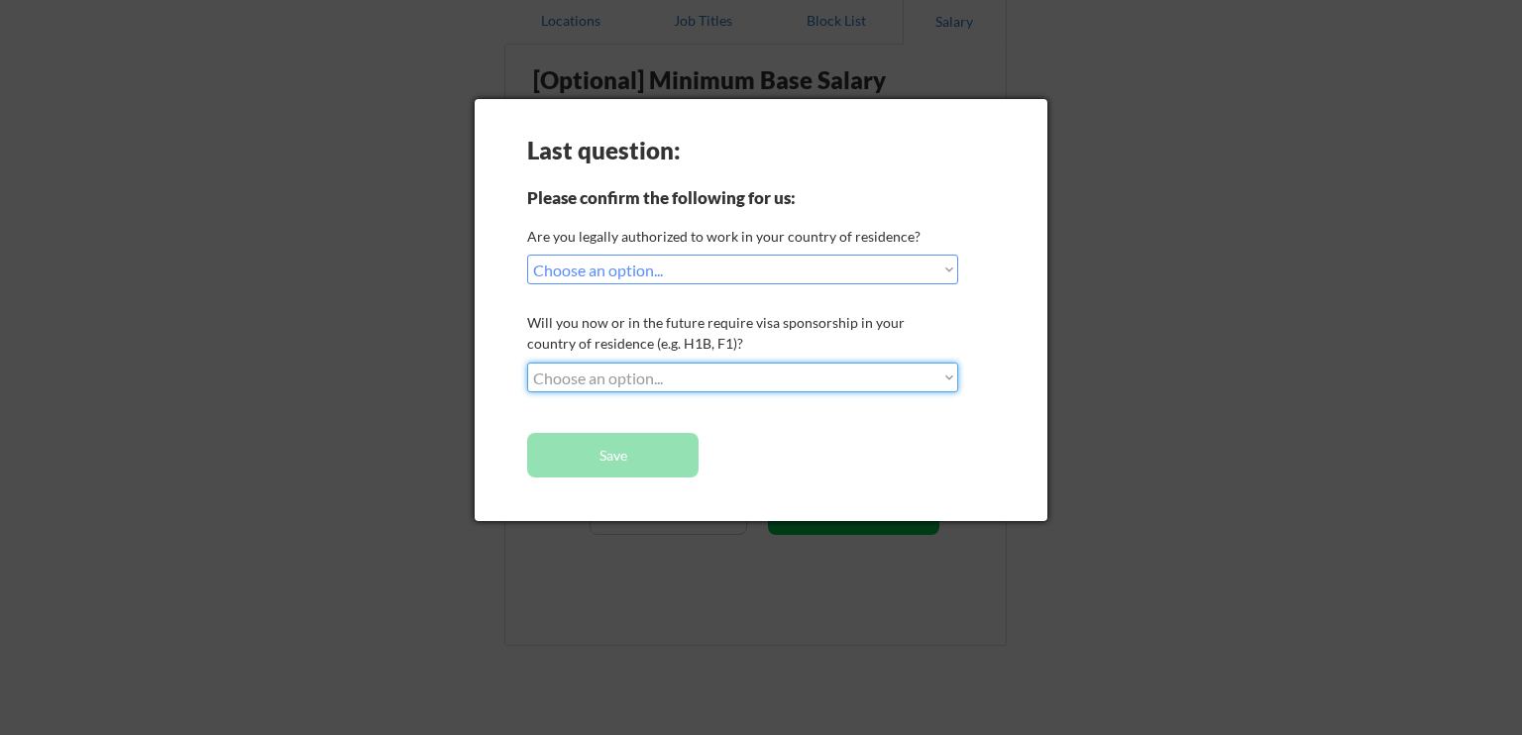
select select ""no__i_will_not_need_sponsorship""
click at [527, 363] on select "Choose an option... No, I will not need sponsorship Yes, I will need sponsorship" at bounding box center [742, 378] width 431 height 30
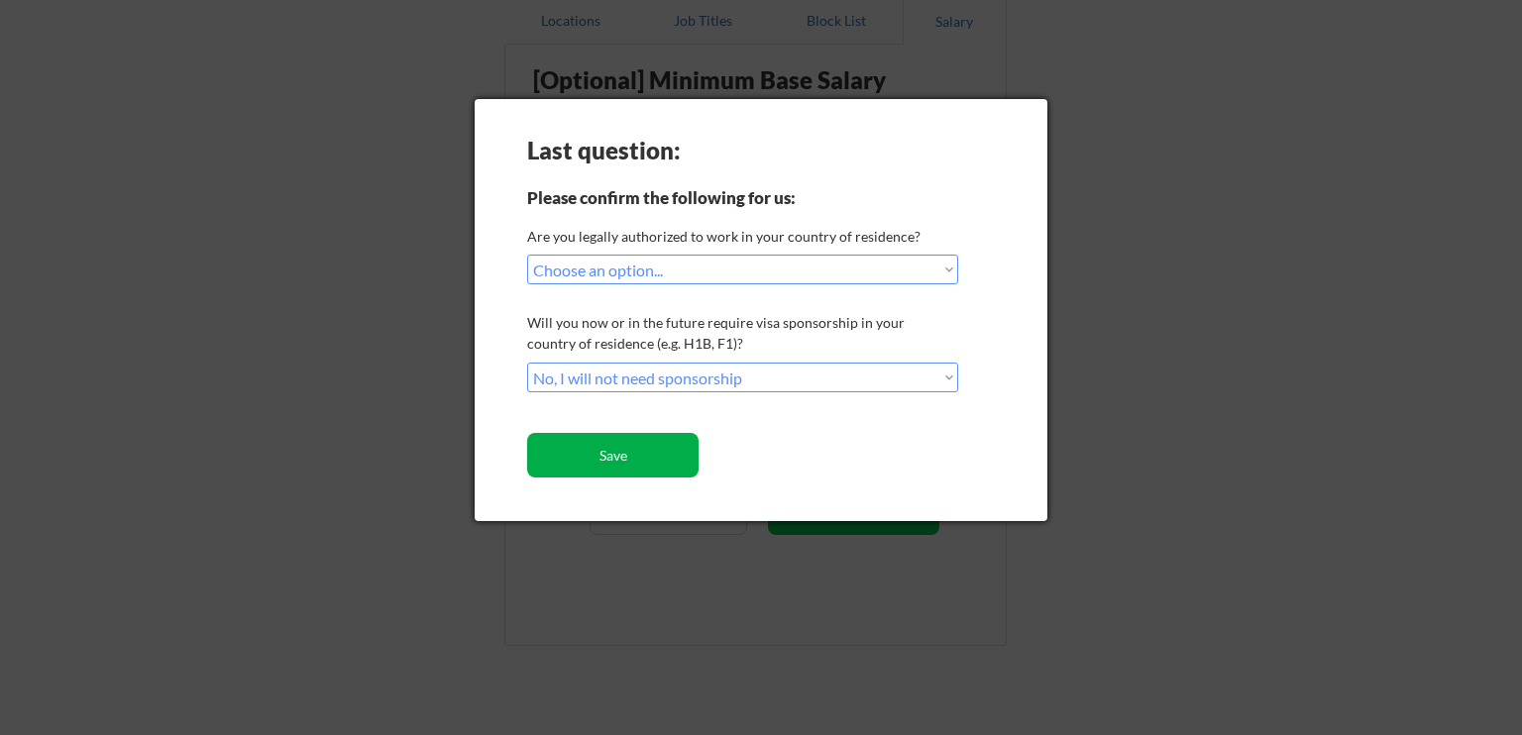
click at [655, 448] on button "Save" at bounding box center [612, 455] width 171 height 45
